Goal: Use online tool/utility: Utilize a website feature to perform a specific function

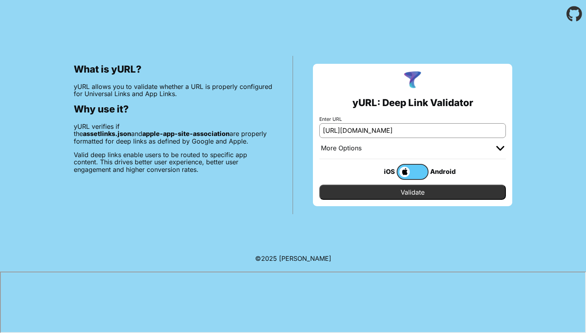
drag, startPoint x: 403, startPoint y: 131, endPoint x: 497, endPoint y: 131, distance: 93.3
click at [497, 131] on input "https://alpha.vaultera.com/.well-known/assetlinks.json" at bounding box center [412, 130] width 187 height 14
type input "[URL][DOMAIN_NAME]"
click at [418, 116] on label "Enter URL" at bounding box center [412, 119] width 187 height 6
click at [418, 123] on input "[URL][DOMAIN_NAME]" at bounding box center [412, 130] width 187 height 14
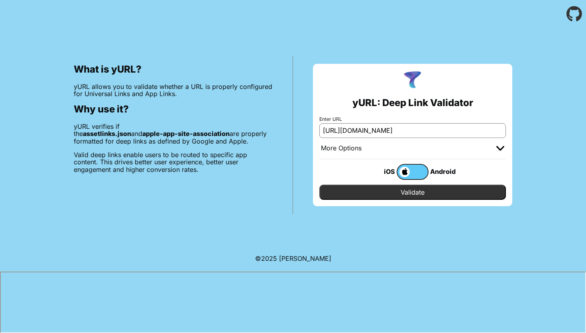
click at [419, 169] on label at bounding box center [413, 172] width 32 height 16
click at [0, 0] on input "checkbox" at bounding box center [0, 0] width 0 height 0
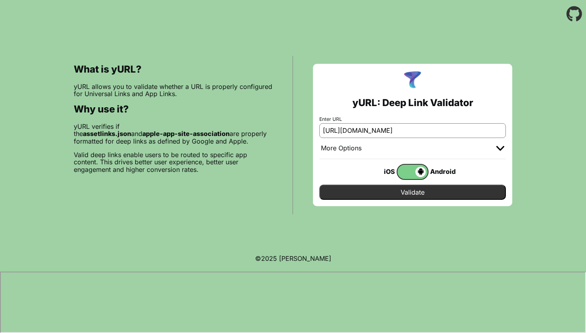
click at [419, 190] on input "Validate" at bounding box center [412, 192] width 187 height 15
